Goal: Task Accomplishment & Management: Manage account settings

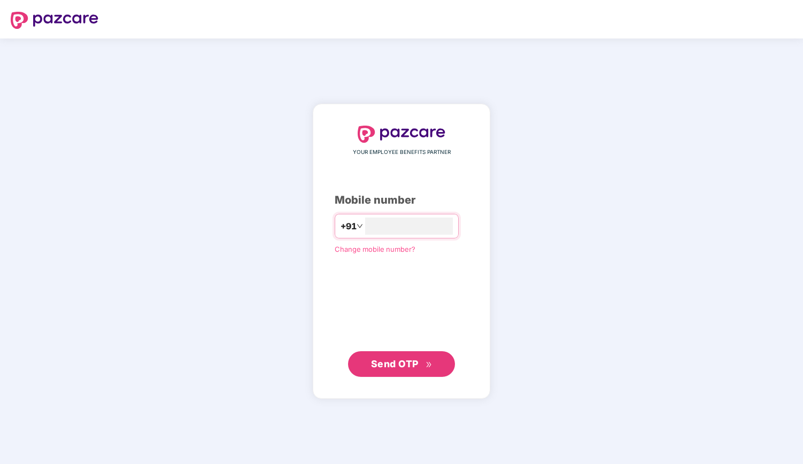
type input "**********"
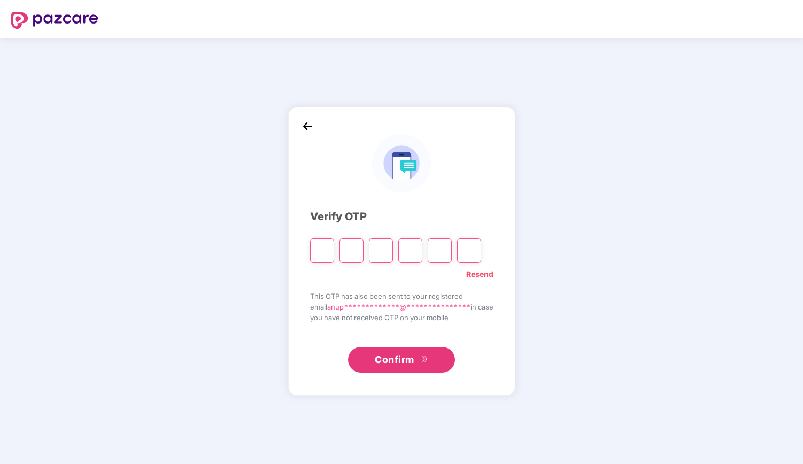
type input "*"
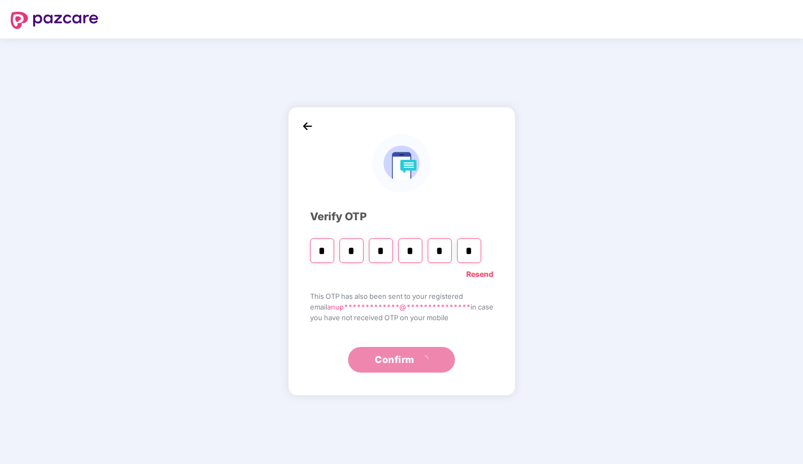
type input "*"
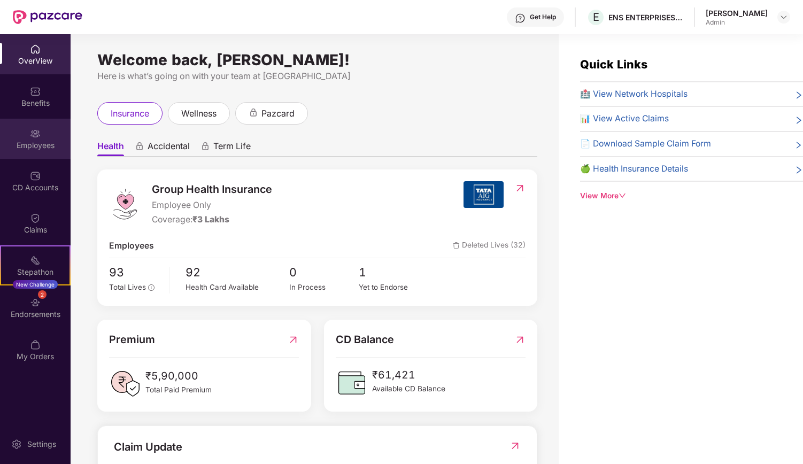
click at [29, 148] on div "Employees" at bounding box center [35, 145] width 71 height 11
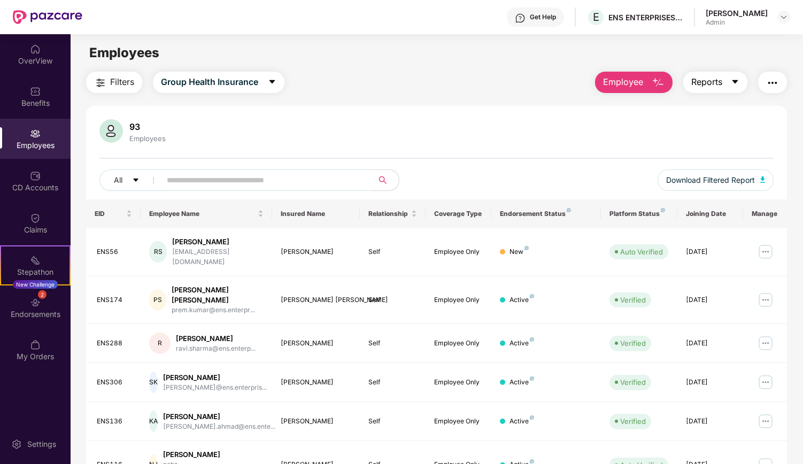
click at [733, 86] on span "caret-down" at bounding box center [735, 83] width 9 height 10
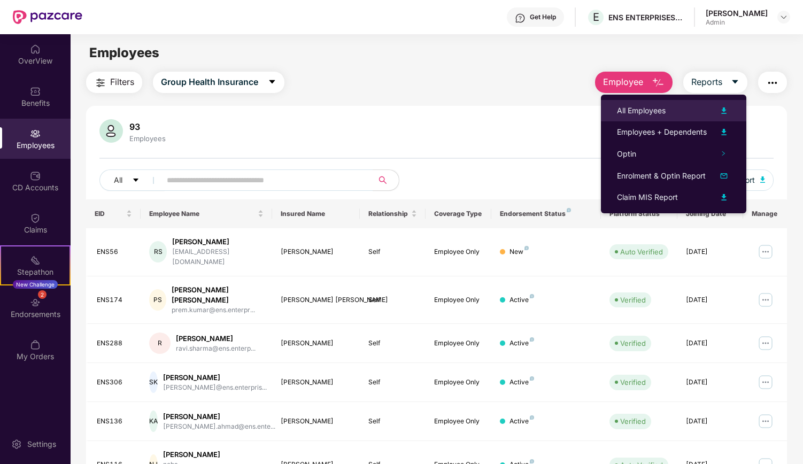
click at [725, 111] on img at bounding box center [723, 110] width 13 height 13
